Goal: Information Seeking & Learning: Learn about a topic

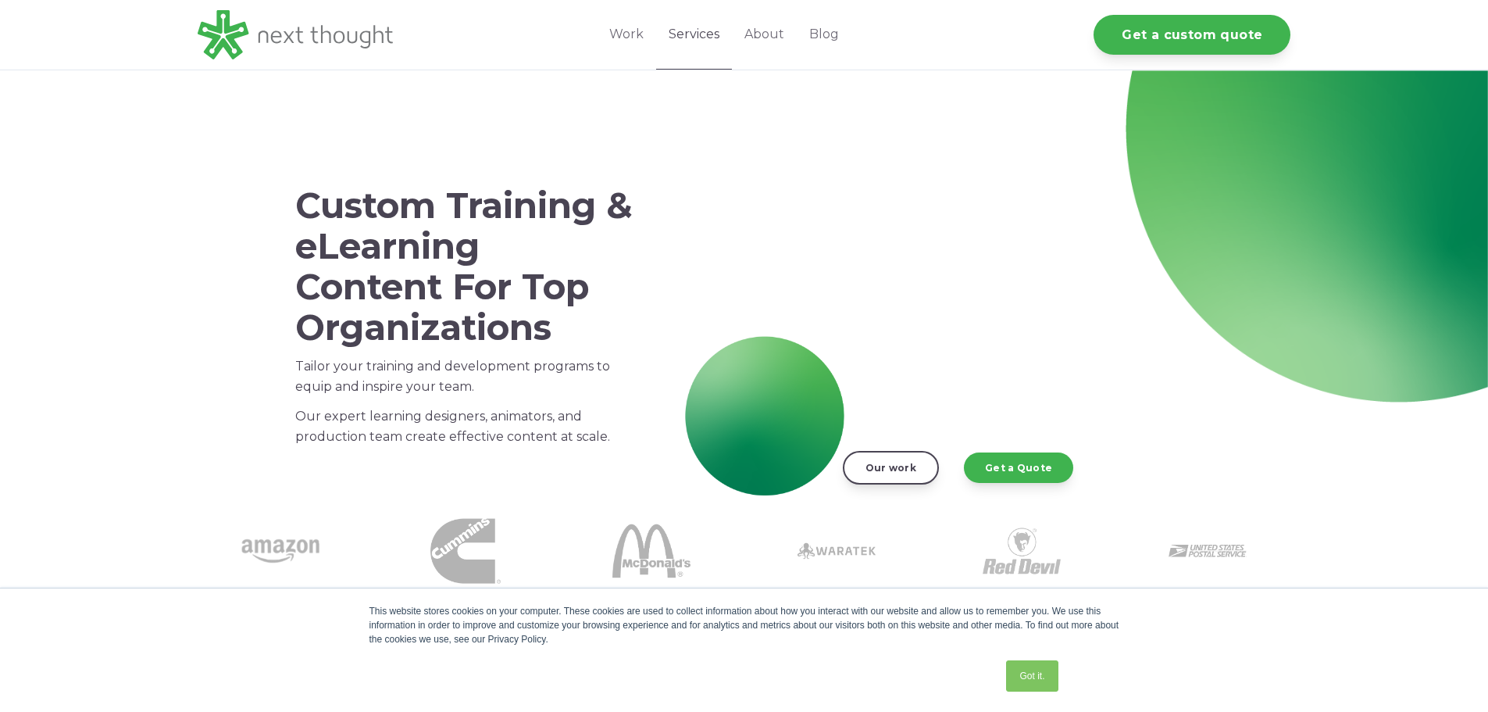
click at [687, 34] on link "Services" at bounding box center [694, 35] width 76 height 70
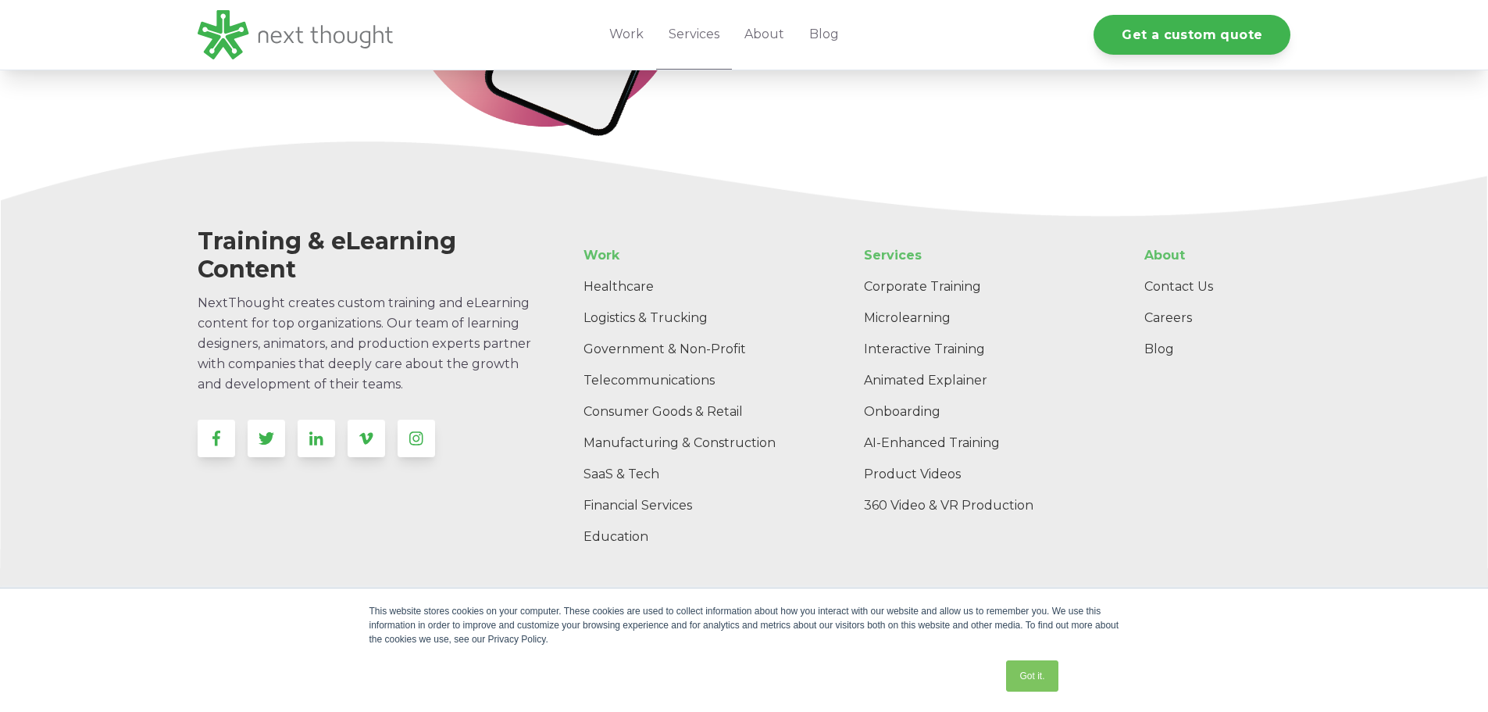
scroll to position [3098, 0]
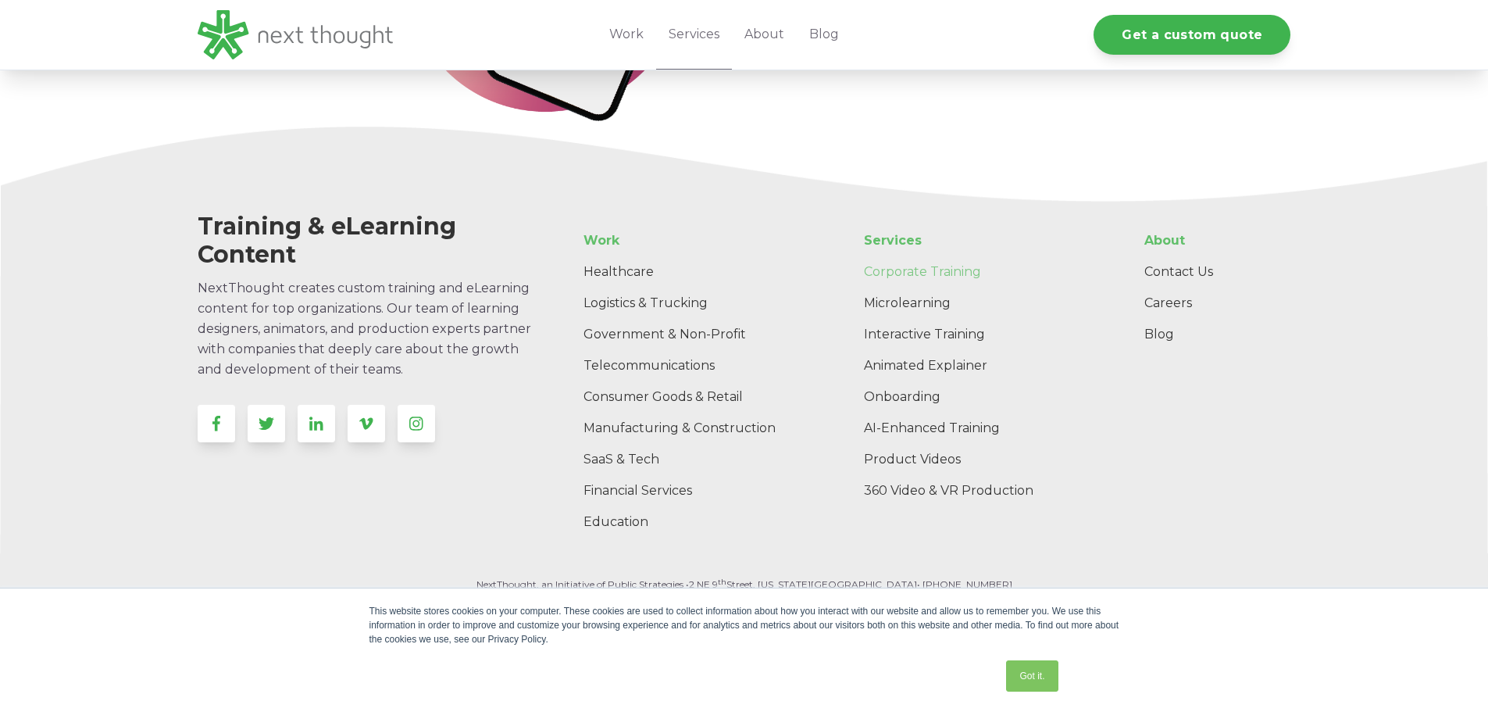
click at [908, 268] on link "Corporate Training" at bounding box center [977, 271] width 252 height 31
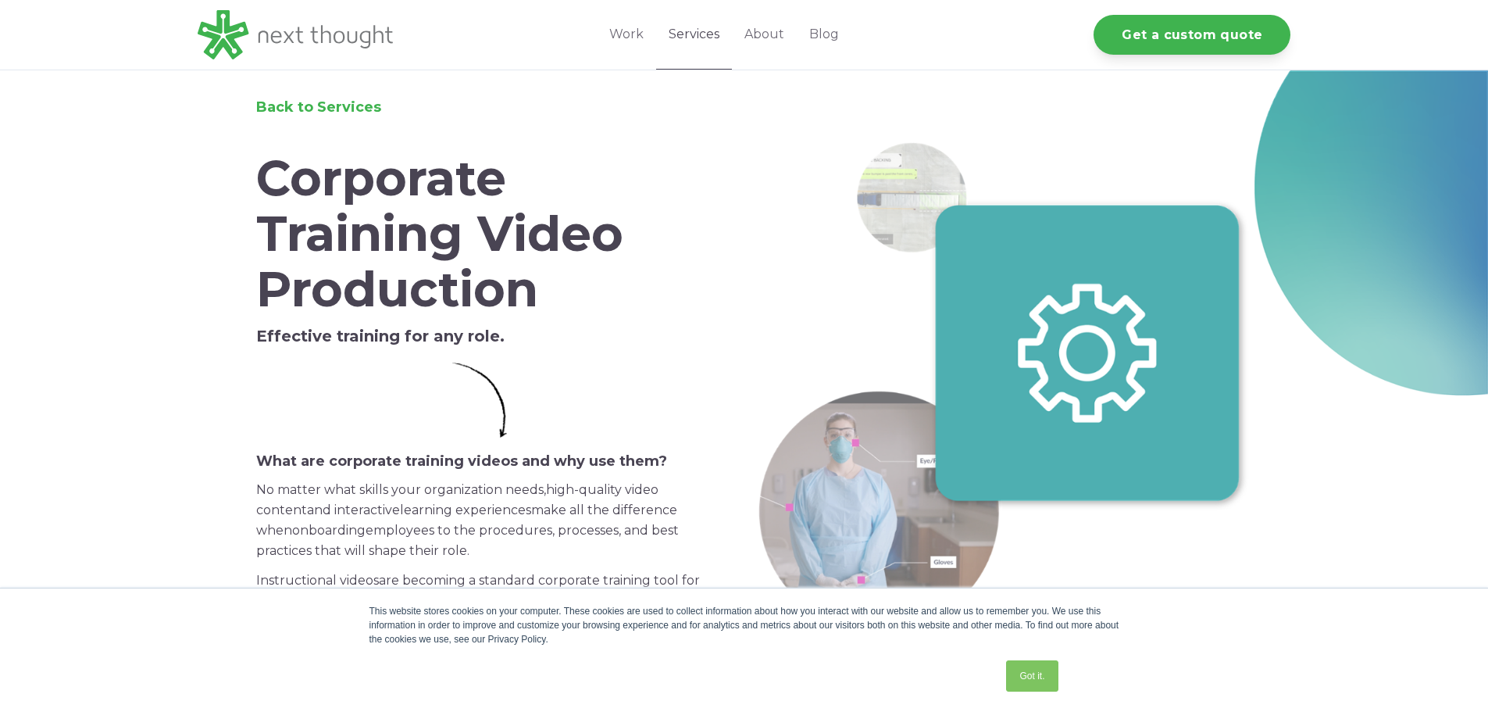
click at [697, 33] on link "Services" at bounding box center [694, 35] width 76 height 70
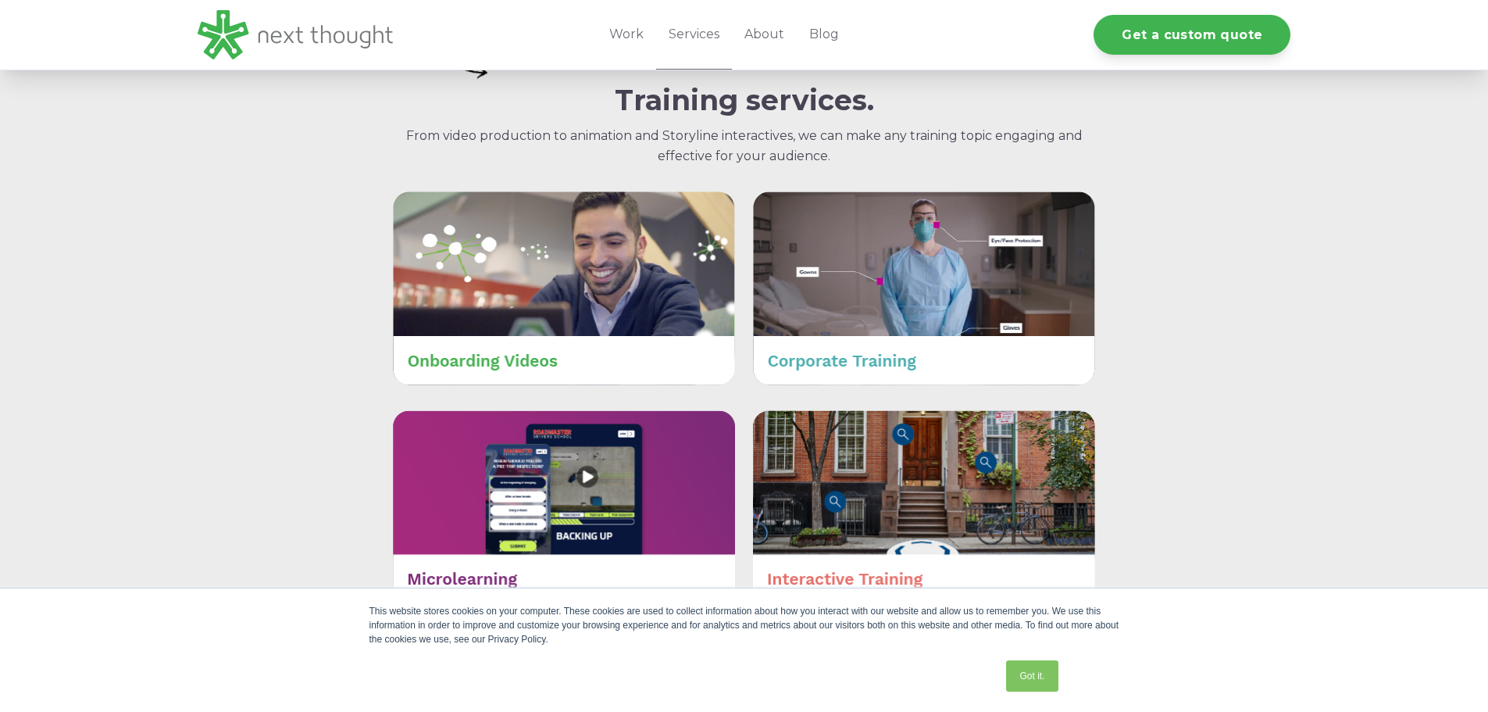
scroll to position [625, 0]
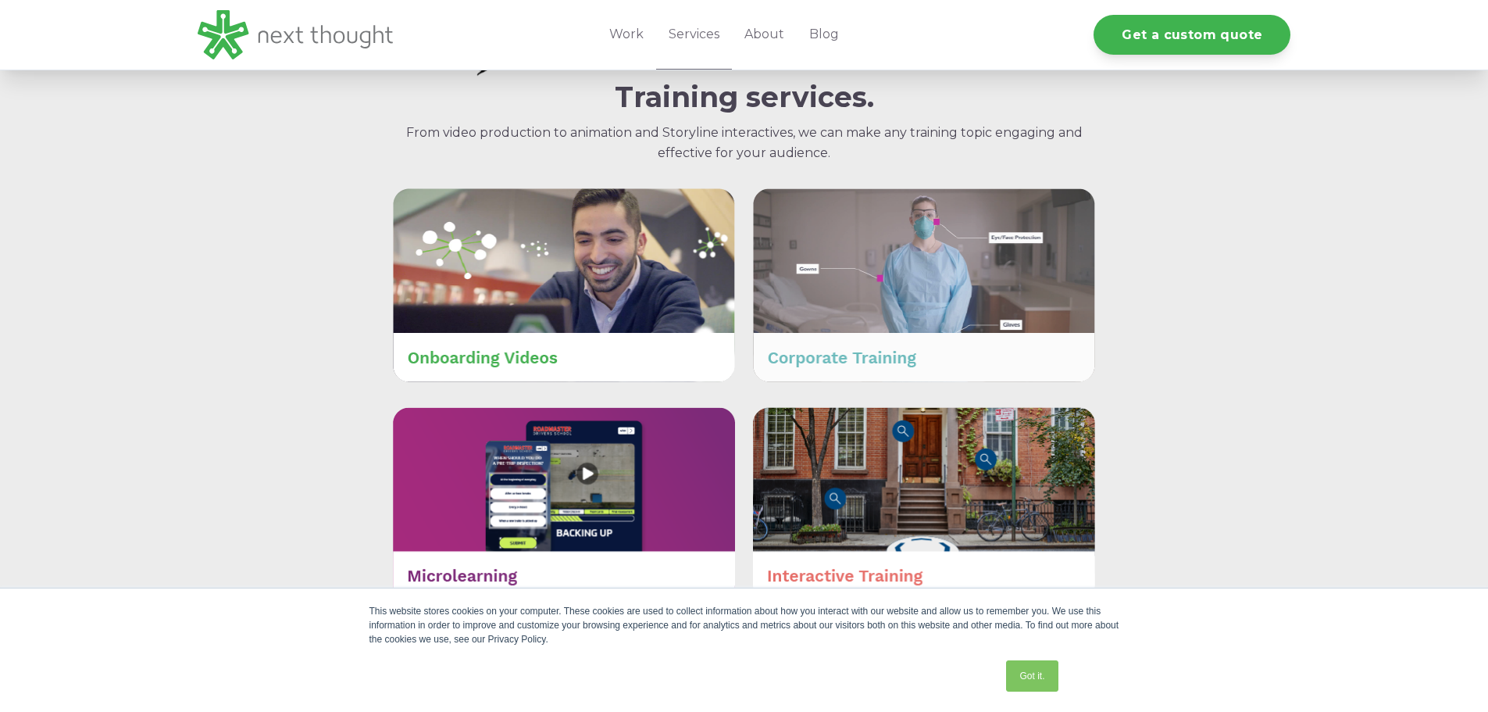
click at [824, 348] on img at bounding box center [924, 284] width 342 height 193
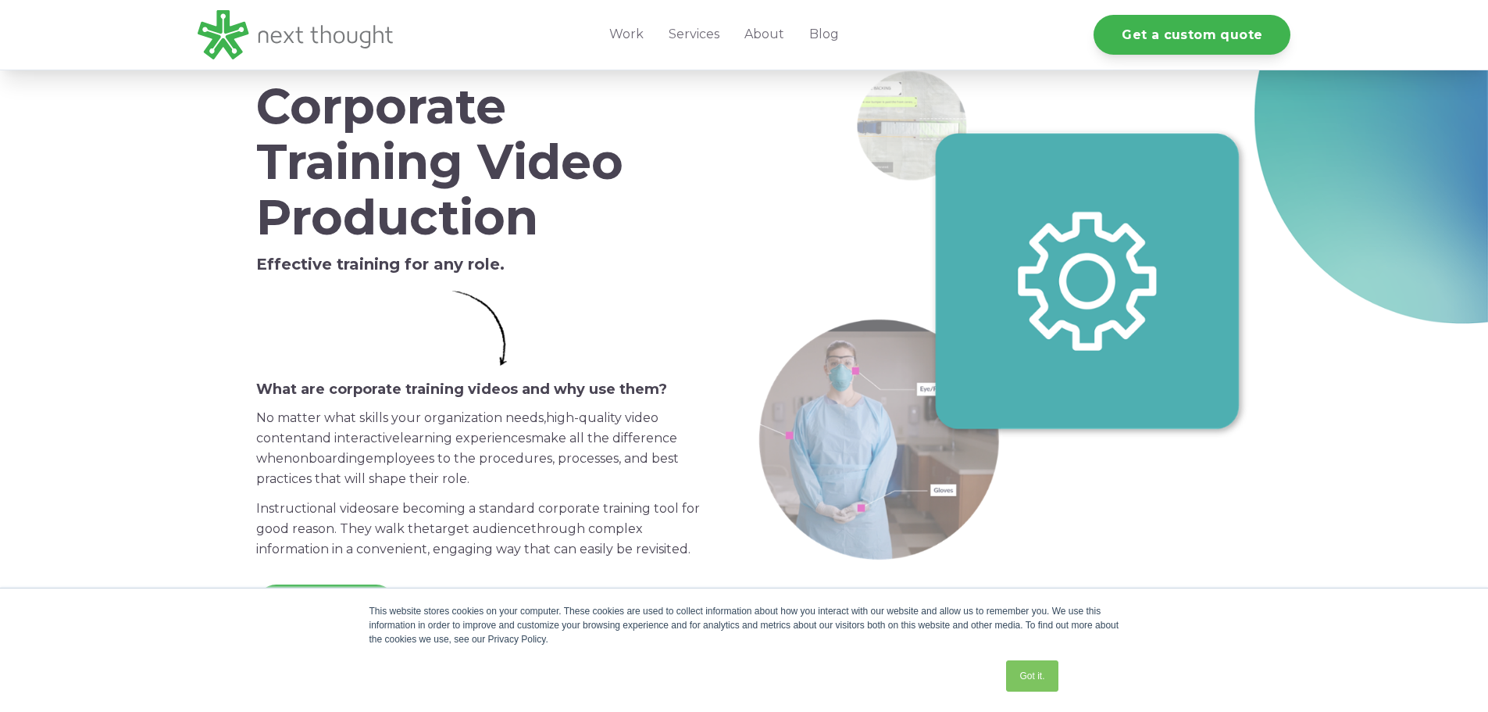
scroll to position [312, 0]
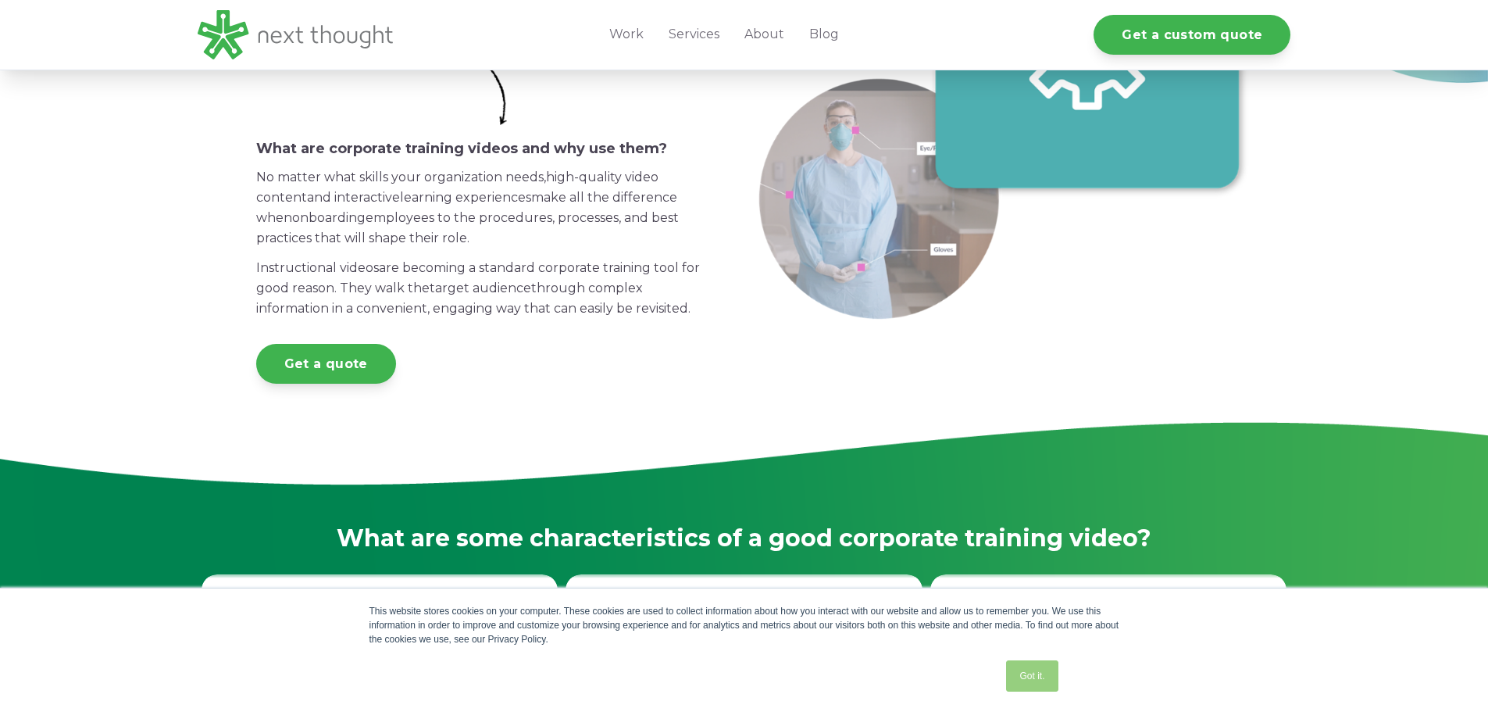
click at [1022, 667] on link "Got it." at bounding box center [1032, 675] width 52 height 31
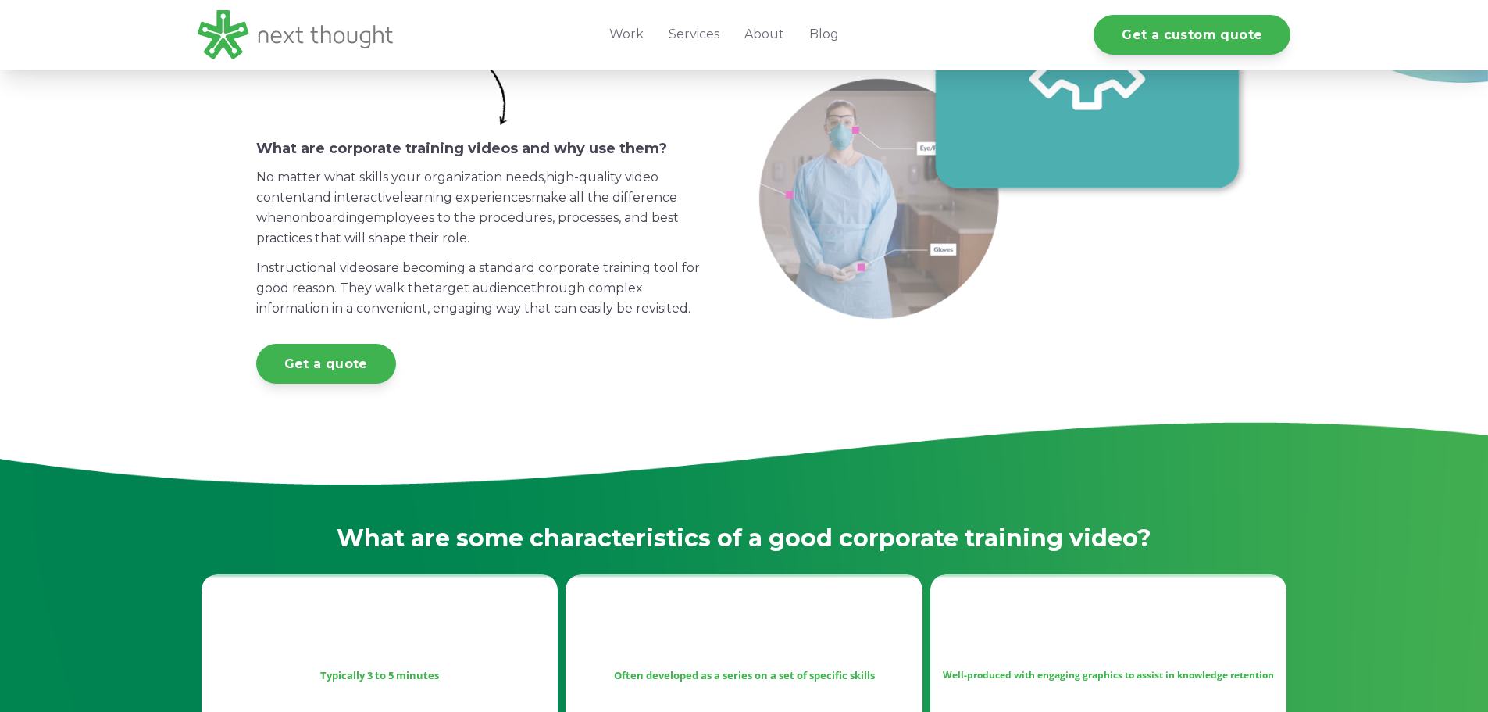
scroll to position [312, 0]
